Goal: Information Seeking & Learning: Learn about a topic

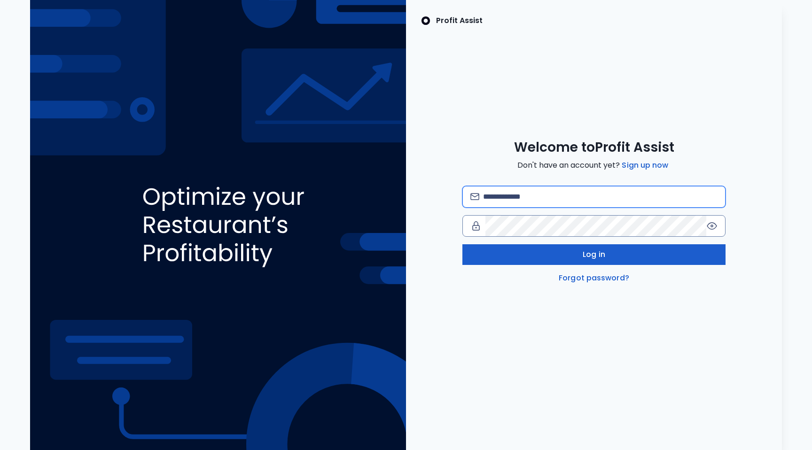
type input "**********"
click at [572, 248] on button "Log in" at bounding box center [593, 254] width 263 height 21
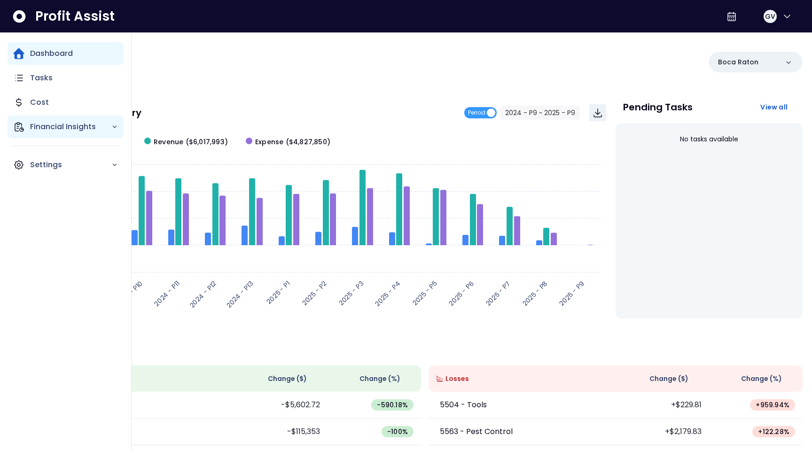
click at [58, 132] on div "Financial Insights" at bounding box center [66, 127] width 116 height 23
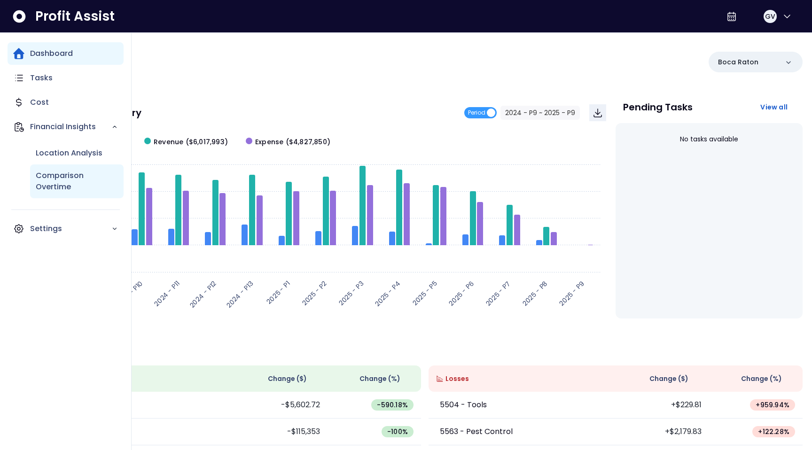
click at [63, 176] on p "Comparison Overtime" at bounding box center [77, 181] width 82 height 23
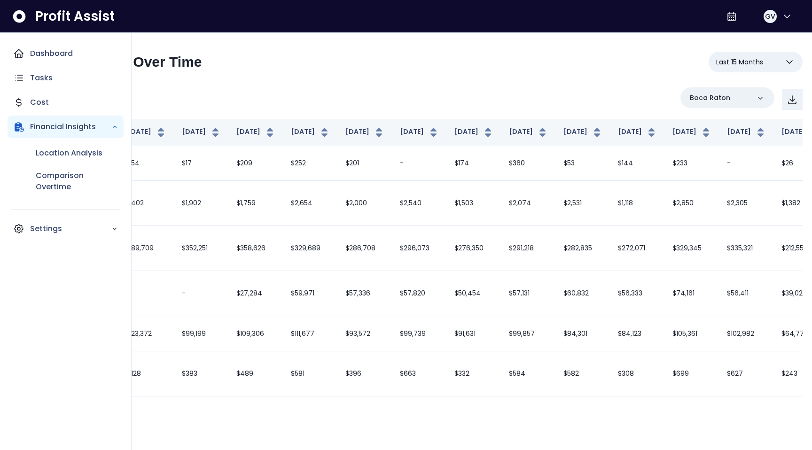
click at [64, 127] on p "Financial Insights" at bounding box center [70, 126] width 81 height 11
click at [66, 147] on p "Location Analysis" at bounding box center [69, 152] width 67 height 11
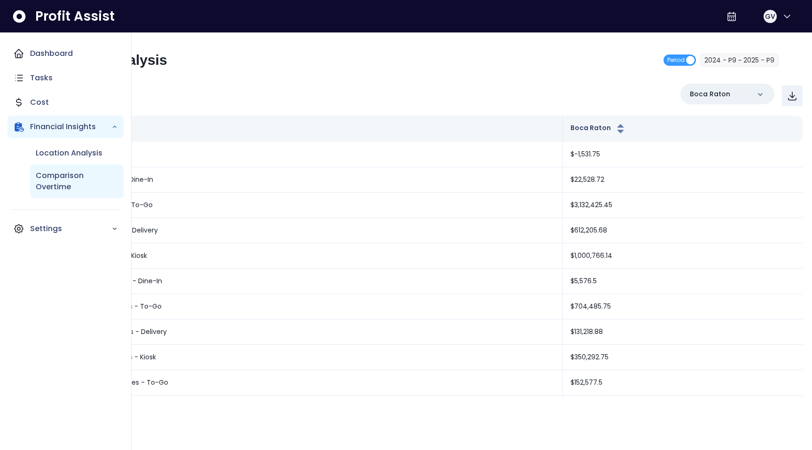
click at [72, 185] on p "Comparison Overtime" at bounding box center [77, 181] width 82 height 23
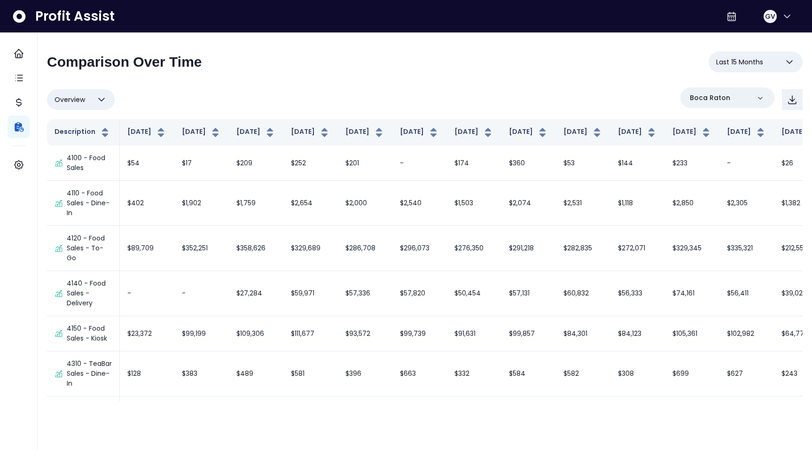
click at [94, 103] on button "Overview" at bounding box center [81, 99] width 68 height 21
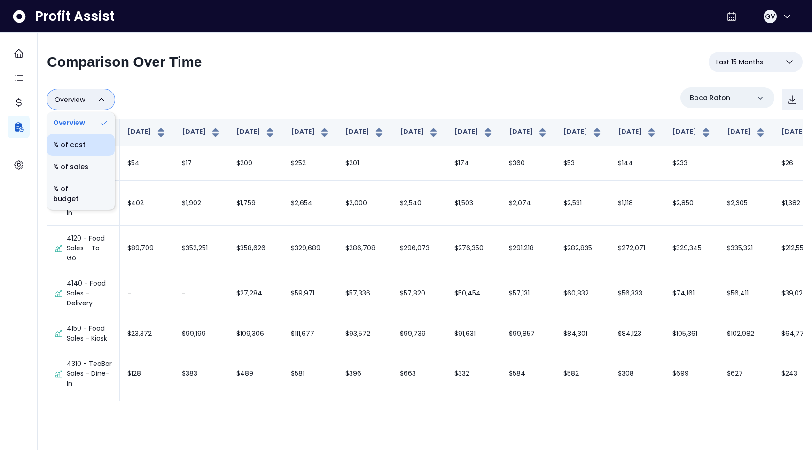
click at [86, 139] on li "% of cost" at bounding box center [81, 145] width 68 height 22
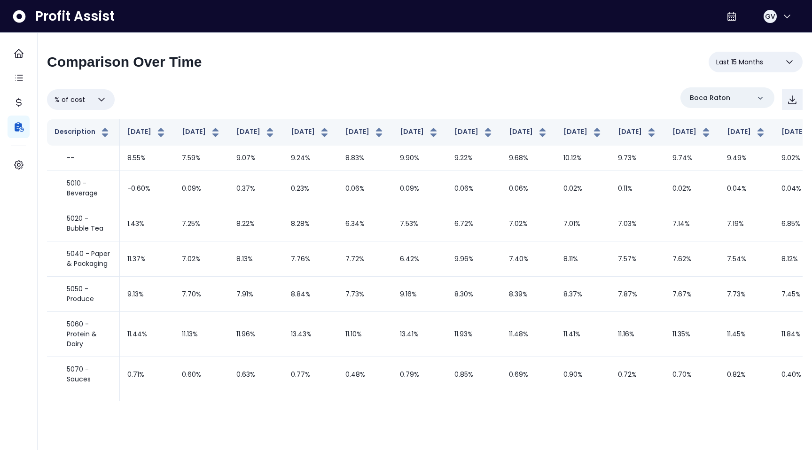
click at [108, 96] on button "% of cost" at bounding box center [81, 99] width 68 height 21
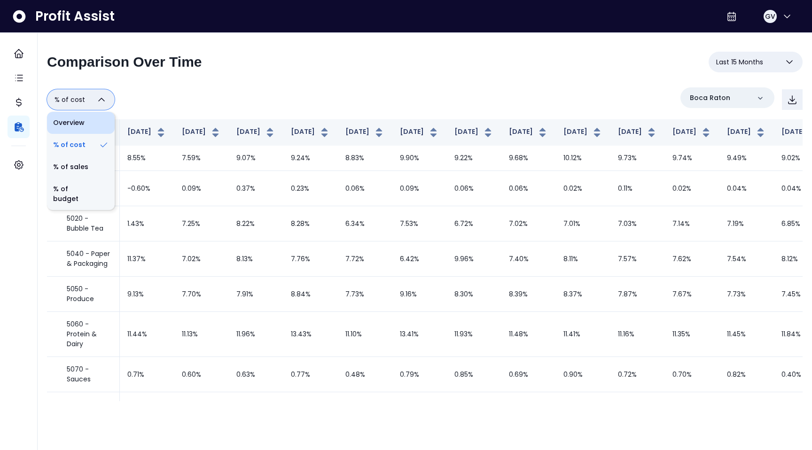
click at [99, 119] on icon at bounding box center [104, 123] width 10 height 10
type input "********"
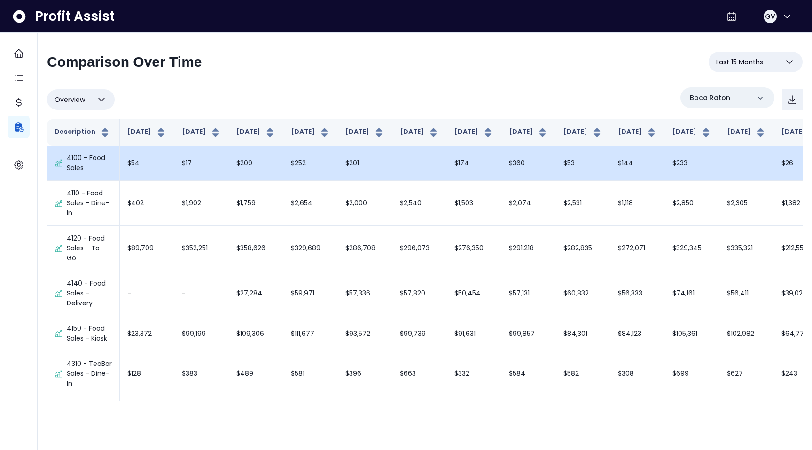
click at [60, 167] on icon at bounding box center [58, 163] width 8 height 8
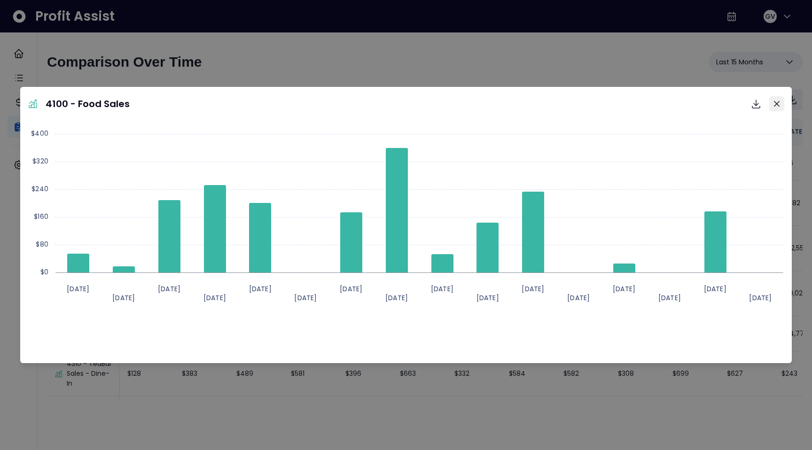
click at [776, 102] on icon "Close" at bounding box center [777, 104] width 6 height 6
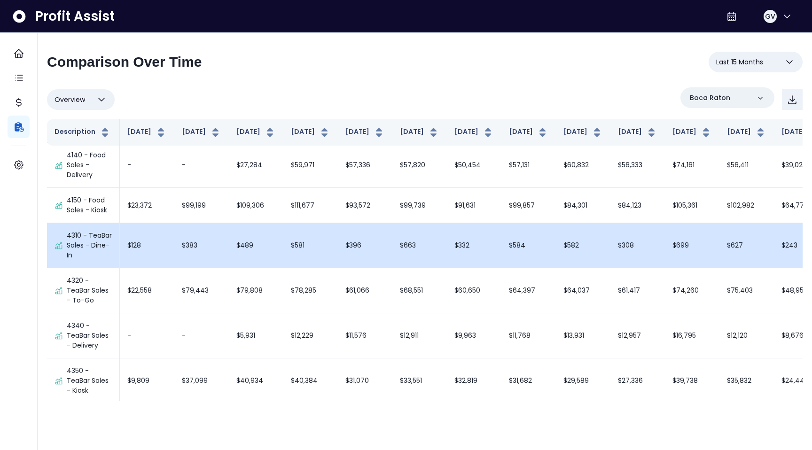
scroll to position [146, 0]
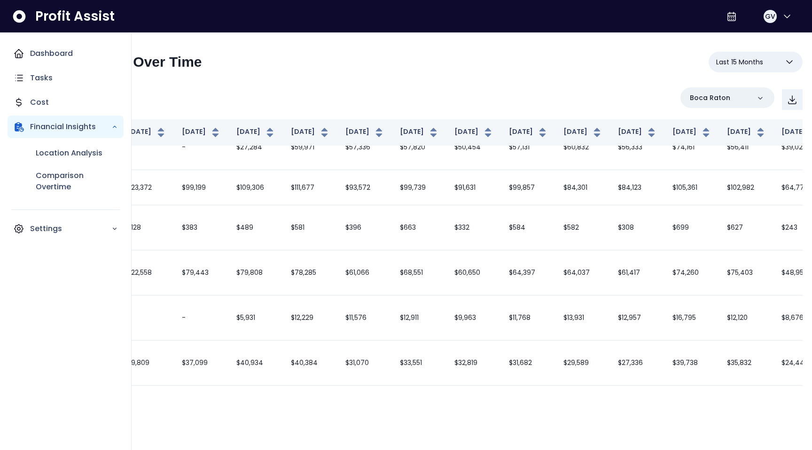
click at [119, 125] on div "Financial Insights" at bounding box center [66, 127] width 116 height 23
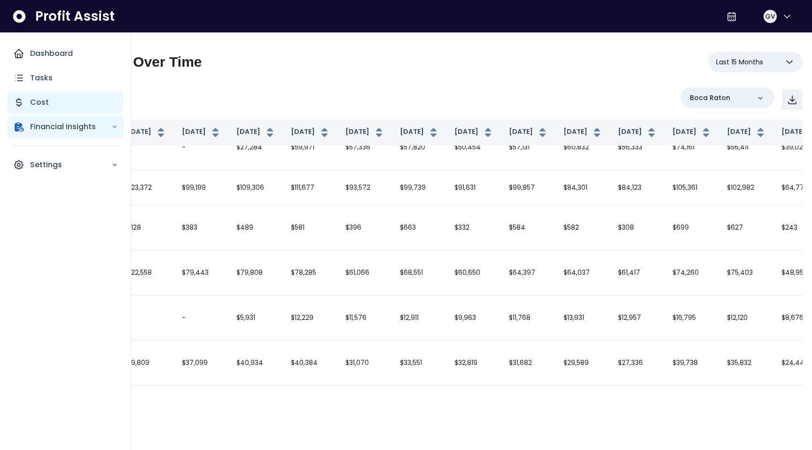
click at [48, 101] on div "Cost" at bounding box center [66, 102] width 116 height 23
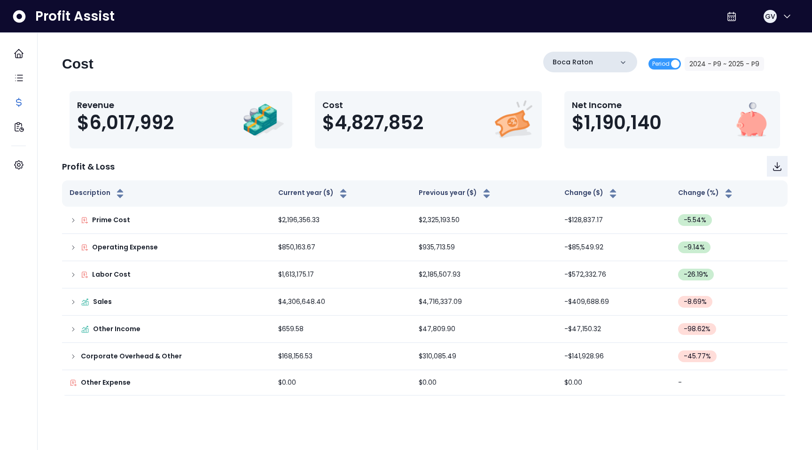
click at [624, 63] on icon at bounding box center [622, 62] width 9 height 9
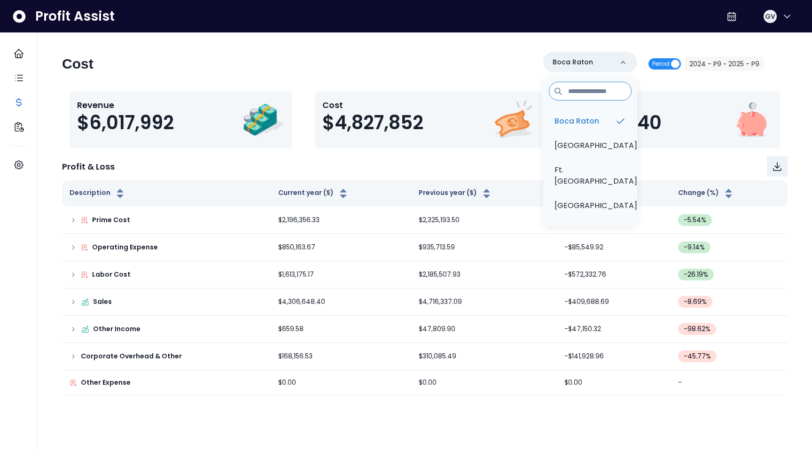
click at [661, 64] on span "Period" at bounding box center [660, 63] width 17 height 11
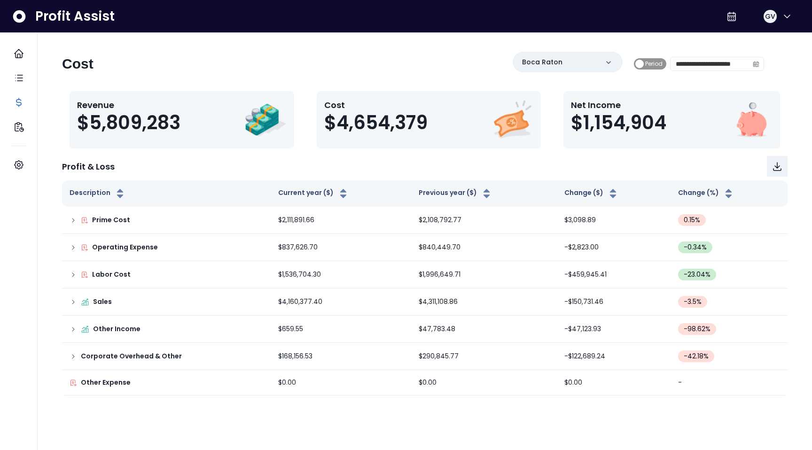
click at [655, 66] on span "Period" at bounding box center [653, 63] width 17 height 11
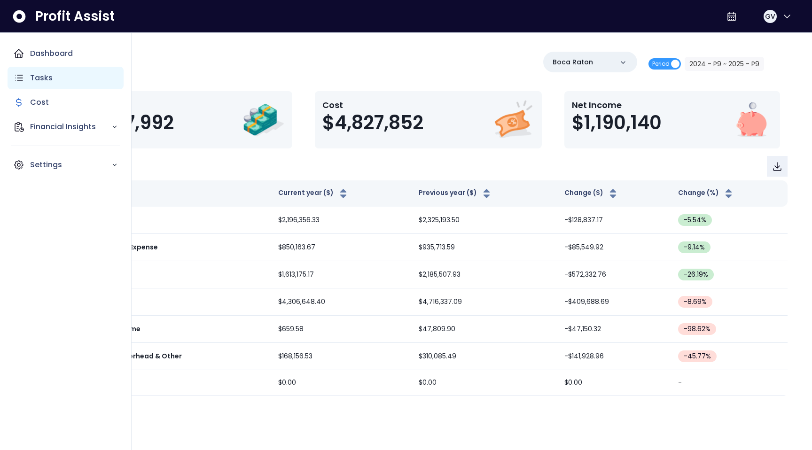
click at [37, 78] on p "Tasks" at bounding box center [41, 77] width 23 height 11
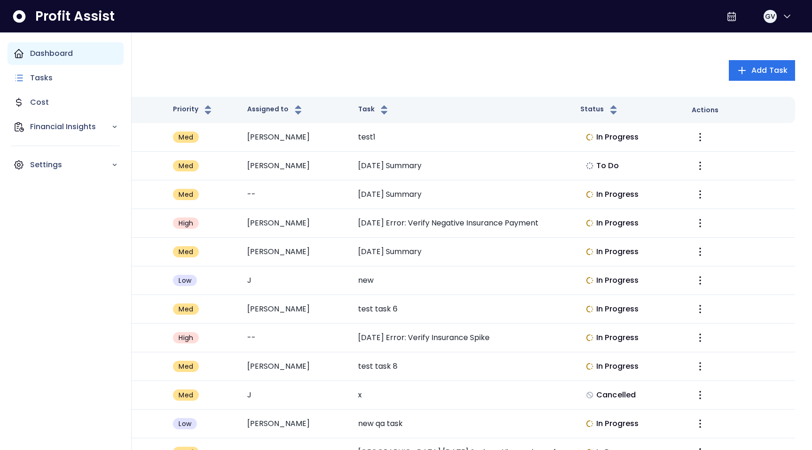
click at [48, 62] on div "Dashboard" at bounding box center [66, 53] width 116 height 23
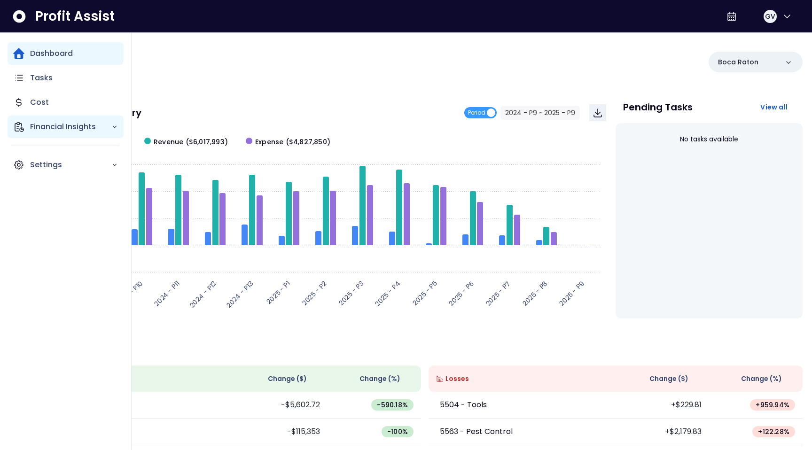
click at [47, 126] on p "Financial Insights" at bounding box center [70, 126] width 81 height 11
